Goal: Information Seeking & Learning: Learn about a topic

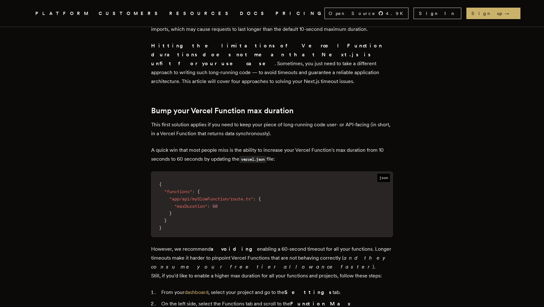
scroll to position [313, 0]
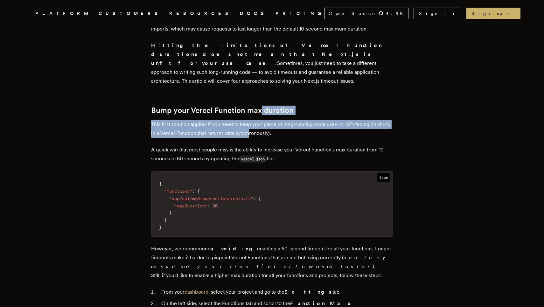
drag, startPoint x: 264, startPoint y: 121, endPoint x: 265, endPoint y: 98, distance: 22.6
click at [265, 120] on p "This first solution applies if you need to keep your piece of long-running code…" at bounding box center [272, 129] width 242 height 18
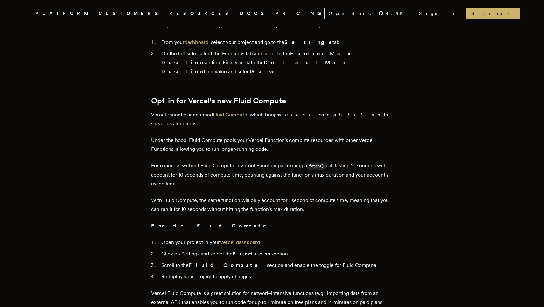
scroll to position [564, 0]
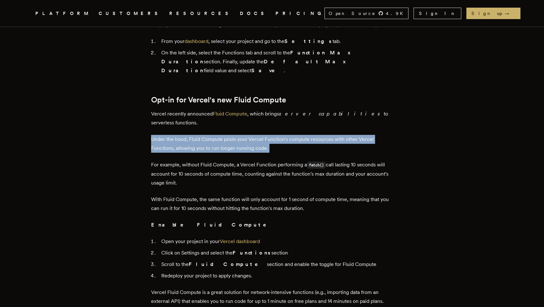
drag, startPoint x: 240, startPoint y: 122, endPoint x: 240, endPoint y: 98, distance: 23.6
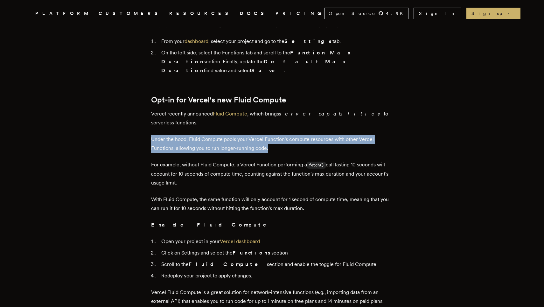
drag, startPoint x: 241, startPoint y: 117, endPoint x: 241, endPoint y: 96, distance: 20.7
click at [241, 135] on p "Under the hood, Fluid Compute pools your Vercel Function's compute resources wi…" at bounding box center [272, 144] width 242 height 18
drag, startPoint x: 242, startPoint y: 118, endPoint x: 242, endPoint y: 99, distance: 18.5
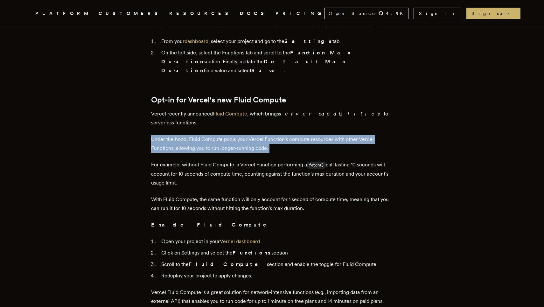
click at [244, 135] on p "Under the hood, Fluid Compute pools your Vercel Function's compute resources wi…" at bounding box center [272, 144] width 242 height 18
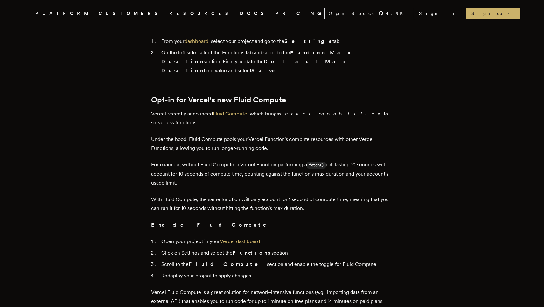
drag, startPoint x: 238, startPoint y: 124, endPoint x: 242, endPoint y: 147, distance: 23.2
click at [240, 160] on p "For example, without Fluid Compute, a Vercel Function performing a fetch() call…" at bounding box center [272, 173] width 242 height 27
drag, startPoint x: 240, startPoint y: 147, endPoint x: 239, endPoint y: 119, distance: 28.7
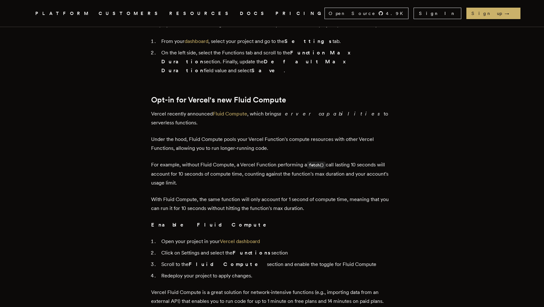
click at [223, 160] on p "For example, without Fluid Compute, a Vercel Function performing a fetch() call…" at bounding box center [272, 173] width 242 height 27
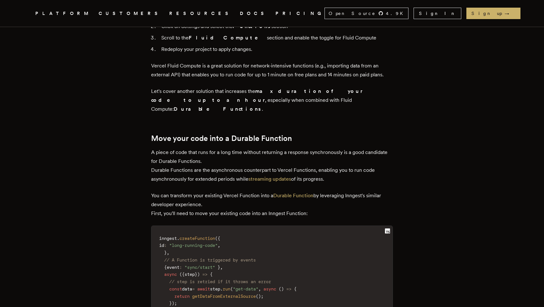
scroll to position [793, 0]
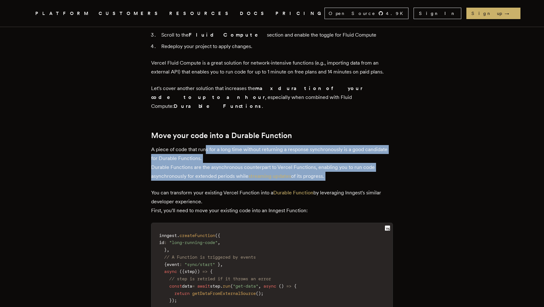
drag, startPoint x: 209, startPoint y: 140, endPoint x: 207, endPoint y: 102, distance: 38.6
click at [207, 102] on div "Next.js is a great framework for TypeScript developers, removing the need to th…" at bounding box center [272, 246] width 242 height 1526
click at [204, 145] on p "A piece of code that runs for a long time without returning a response synchron…" at bounding box center [272, 163] width 242 height 36
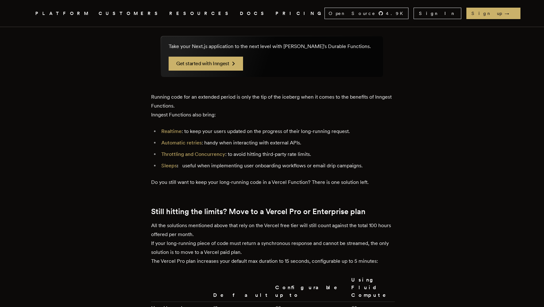
scroll to position [1344, 0]
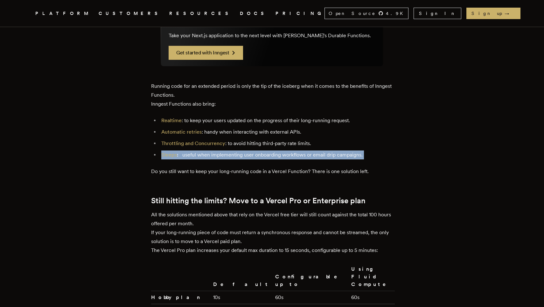
drag, startPoint x: 322, startPoint y: 100, endPoint x: 323, endPoint y: 84, distance: 15.9
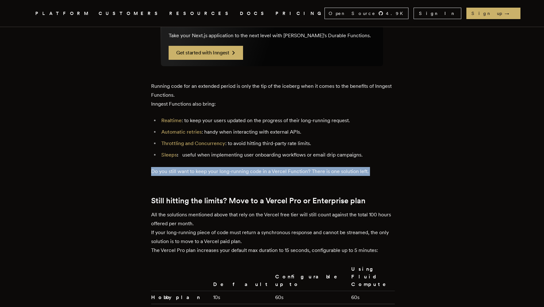
drag, startPoint x: 318, startPoint y: 116, endPoint x: 318, endPoint y: 101, distance: 14.6
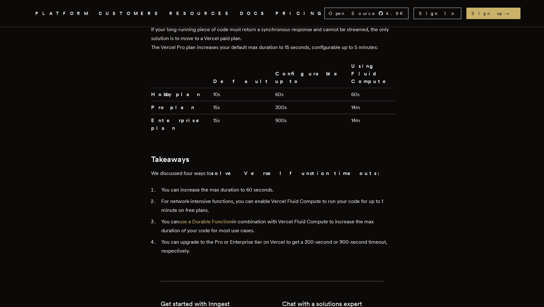
scroll to position [1536, 0]
